Goal: Transaction & Acquisition: Purchase product/service

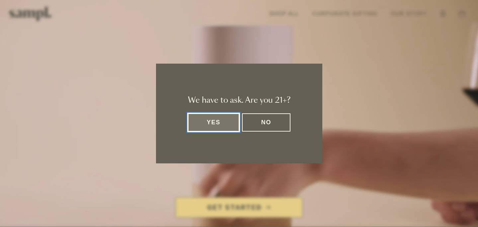
click at [224, 116] on button "Yes" at bounding box center [214, 122] width 52 height 18
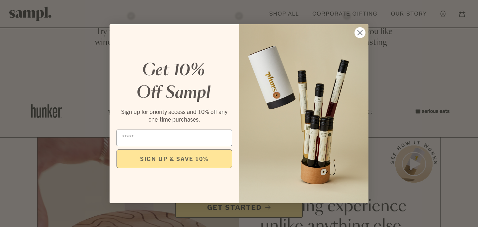
scroll to position [274, 0]
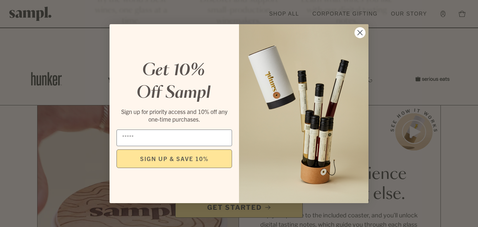
click at [358, 29] on circle "Close dialog" at bounding box center [359, 32] width 11 height 11
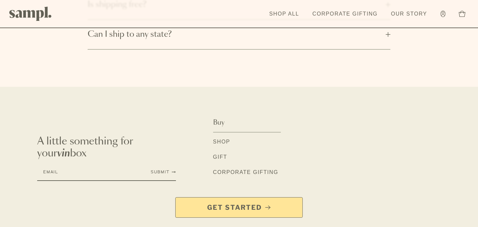
scroll to position [1118, 0]
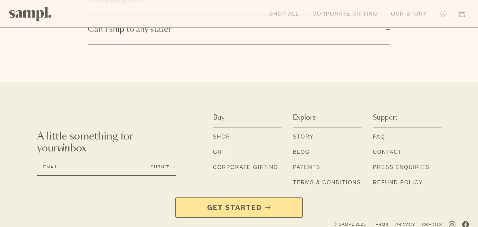
click at [288, 9] on link "Shop All" at bounding box center [284, 14] width 36 height 15
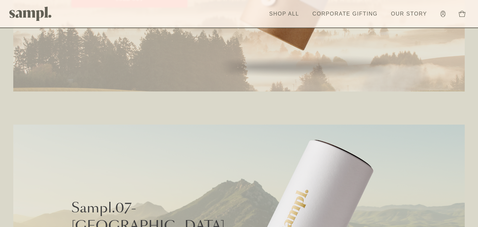
scroll to position [1639, 0]
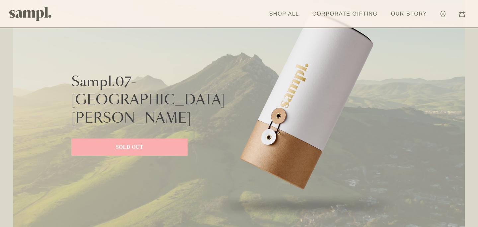
click at [143, 143] on link "SOLD OUT" at bounding box center [129, 147] width 116 height 17
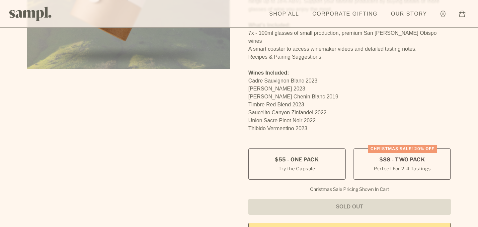
scroll to position [190, 0]
